Goal: Information Seeking & Learning: Learn about a topic

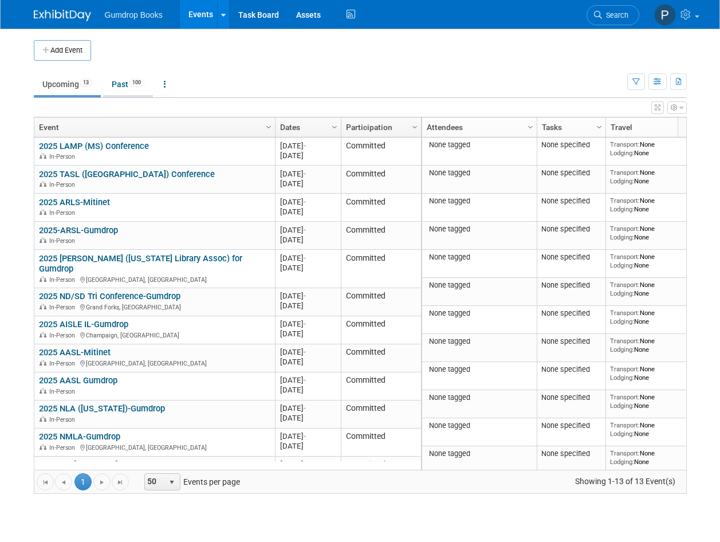
click at [119, 79] on link "Past 100" at bounding box center [128, 84] width 50 height 22
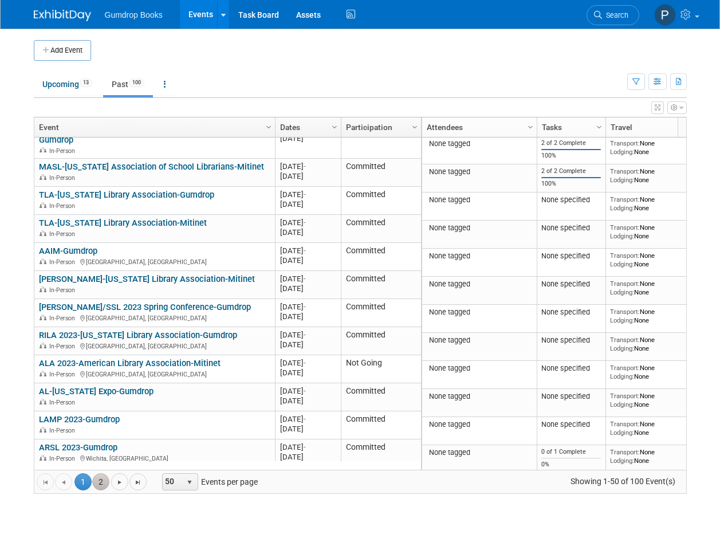
click at [100, 481] on link "2" at bounding box center [100, 481] width 17 height 17
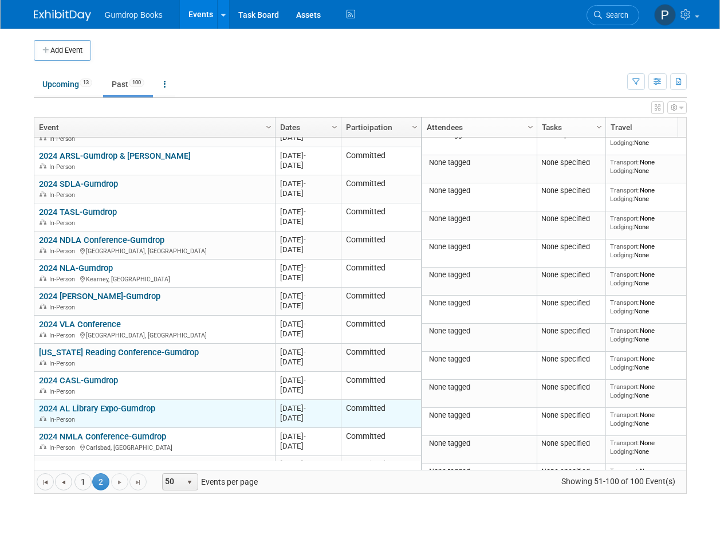
click at [119, 414] on div "In-Person" at bounding box center [154, 419] width 231 height 10
click at [118, 403] on link "2024 AL Library Expo-Gumdrop" at bounding box center [97, 408] width 116 height 10
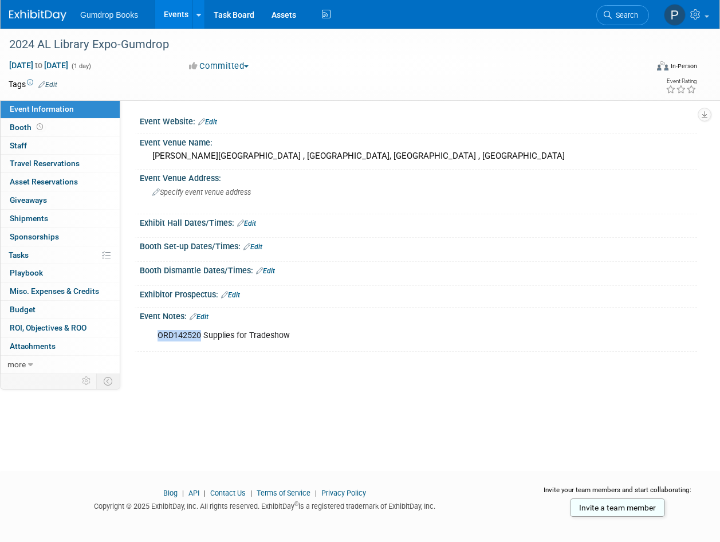
drag, startPoint x: 157, startPoint y: 333, endPoint x: 200, endPoint y: 339, distance: 44.0
click at [200, 339] on div "ORD142520 Supplies for Tradeshow" at bounding box center [367, 335] width 437 height 23
copy div "ORD142520"
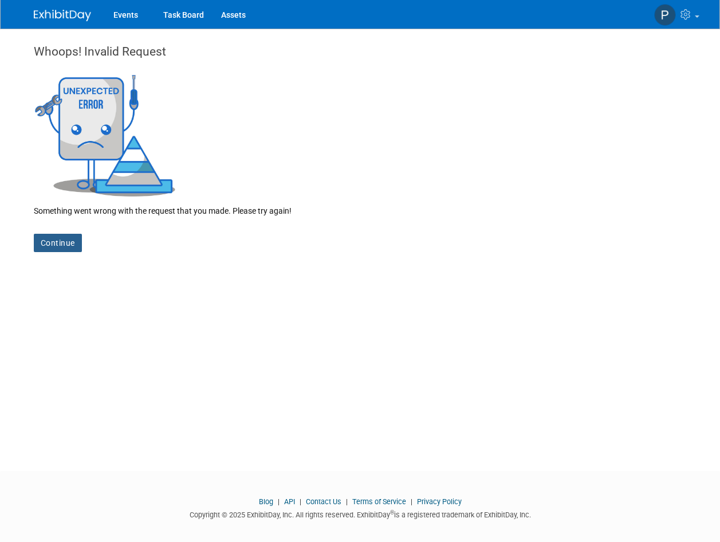
click at [53, 242] on link "Continue" at bounding box center [58, 243] width 48 height 18
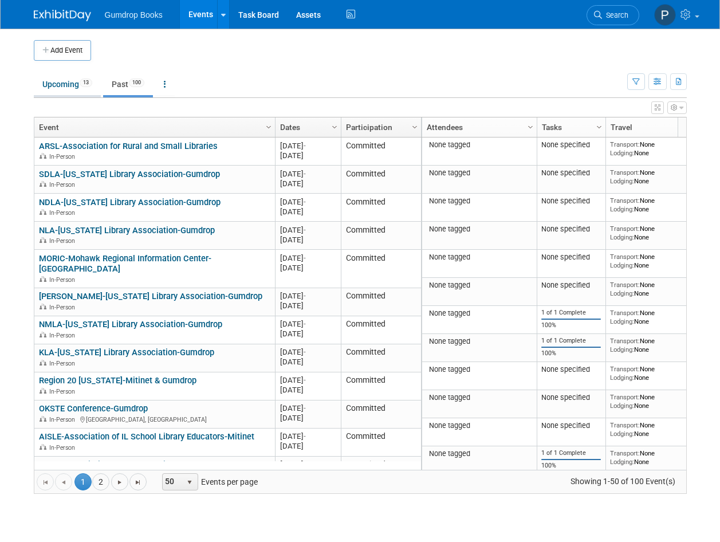
click at [61, 84] on link "Upcoming 13" at bounding box center [67, 84] width 67 height 22
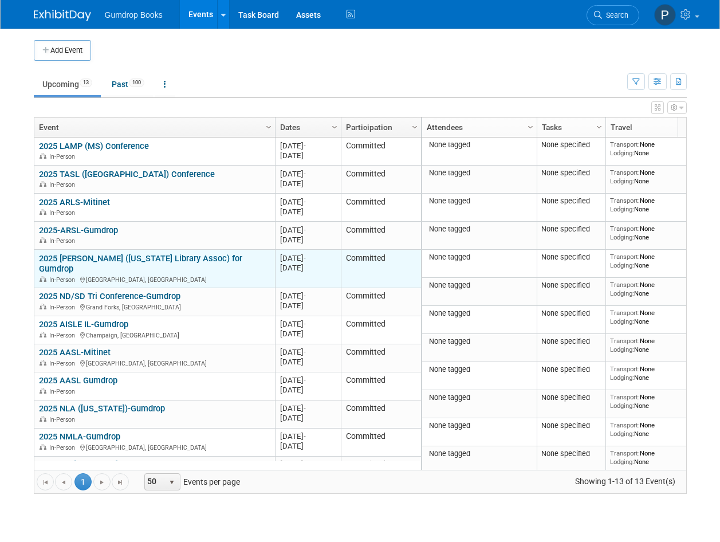
click at [207, 274] on div "In-Person [GEOGRAPHIC_DATA], [GEOGRAPHIC_DATA]" at bounding box center [154, 279] width 231 height 10
click at [214, 274] on div "In-Person [GEOGRAPHIC_DATA], [GEOGRAPHIC_DATA]" at bounding box center [154, 279] width 231 height 10
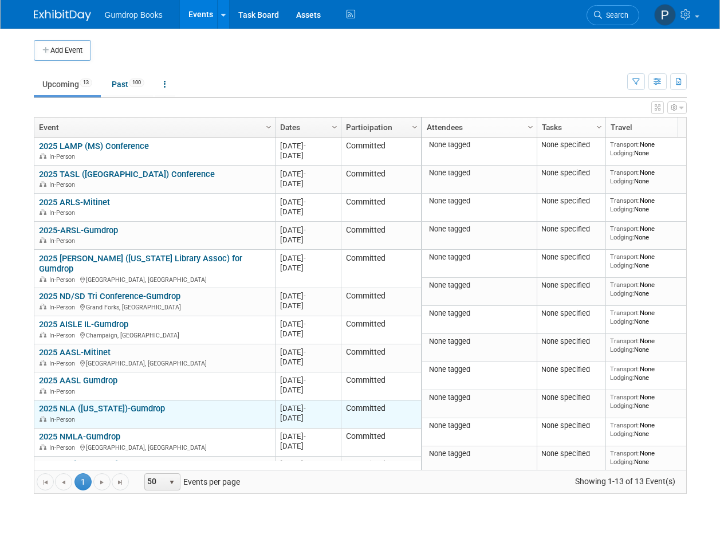
click at [191, 403] on div "2025 NLA ([US_STATE])-Gumdrop In-Person" at bounding box center [154, 413] width 231 height 20
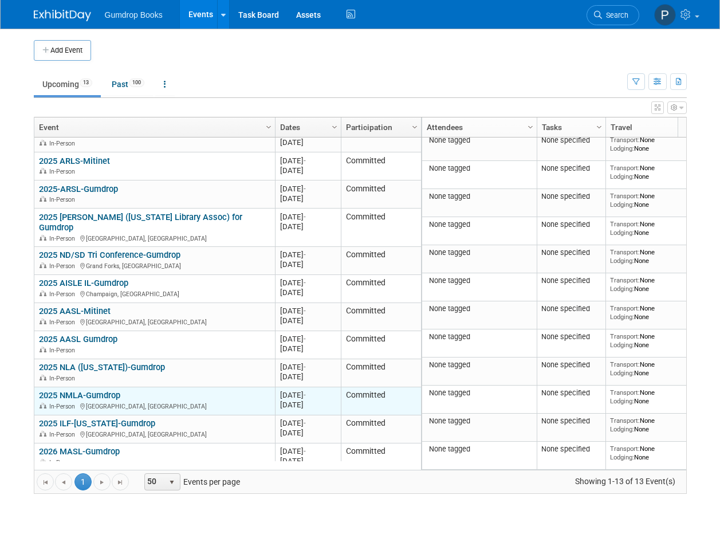
click at [191, 401] on div "In-Person Albuquerque, NM" at bounding box center [154, 406] width 231 height 10
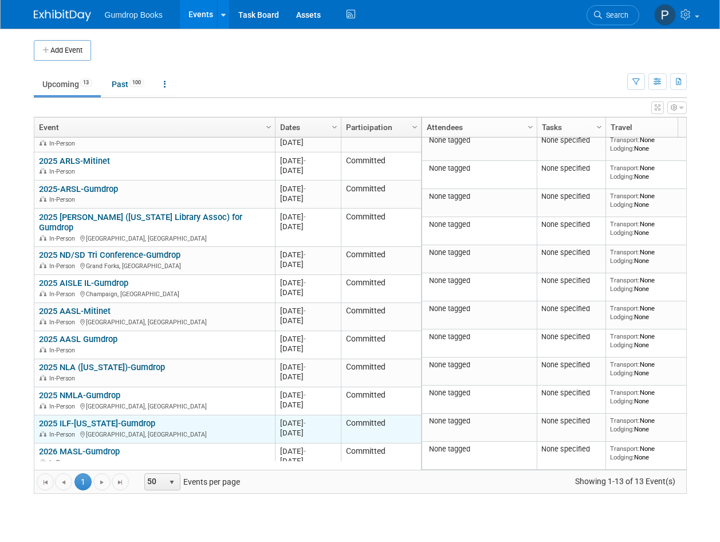
click at [194, 429] on div "In-Person Indianapolis, IN" at bounding box center [154, 434] width 231 height 10
